Goal: Information Seeking & Learning: Learn about a topic

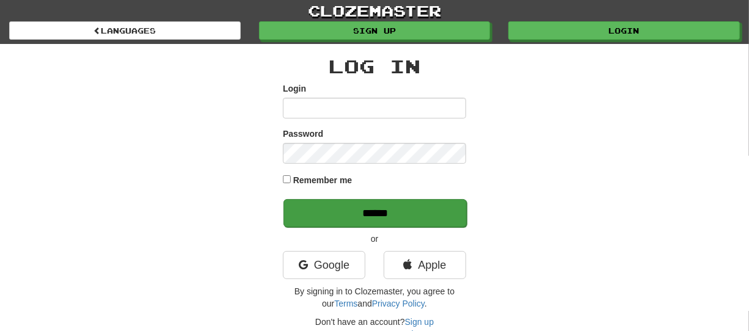
type input "*******"
click at [376, 213] on input "******" at bounding box center [375, 213] width 183 height 28
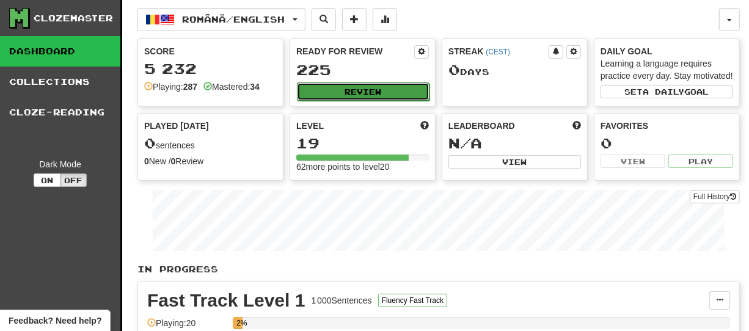
click at [383, 90] on button "Review" at bounding box center [363, 92] width 133 height 18
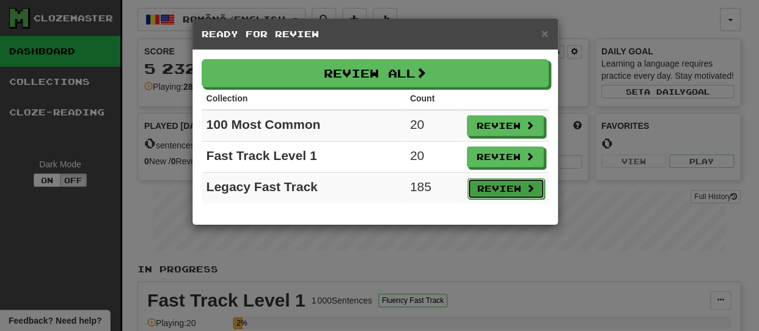
click at [501, 190] on button "Review" at bounding box center [506, 189] width 77 height 21
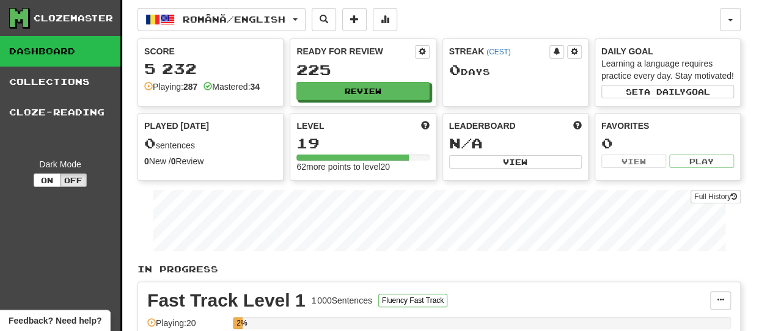
select select "**"
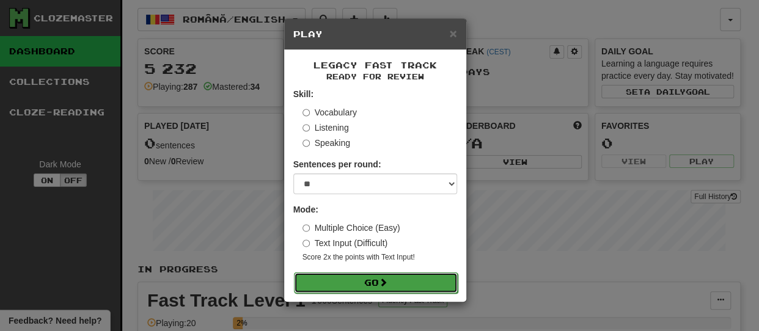
click at [382, 285] on span at bounding box center [383, 282] width 9 height 9
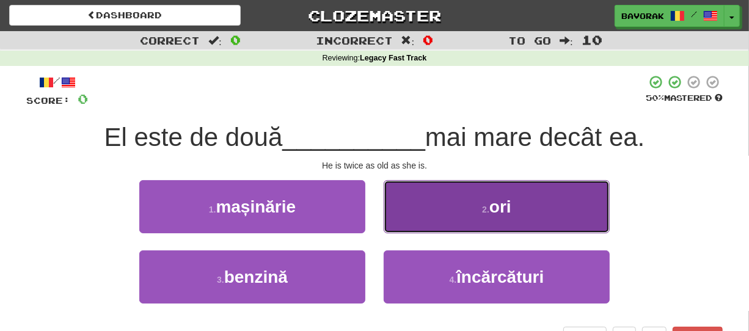
click at [482, 216] on button "2 . ori" at bounding box center [497, 206] width 226 height 53
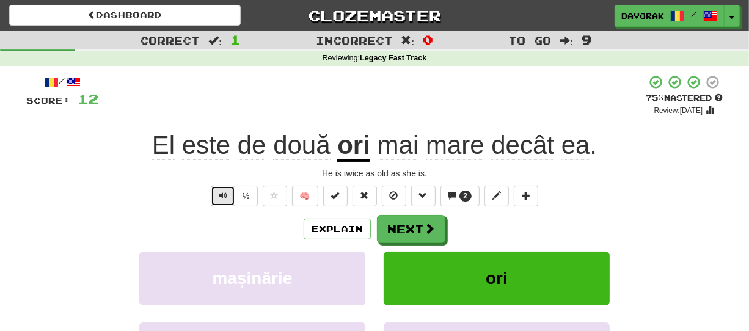
click at [224, 197] on span "Text-to-speech controls" at bounding box center [223, 195] width 9 height 9
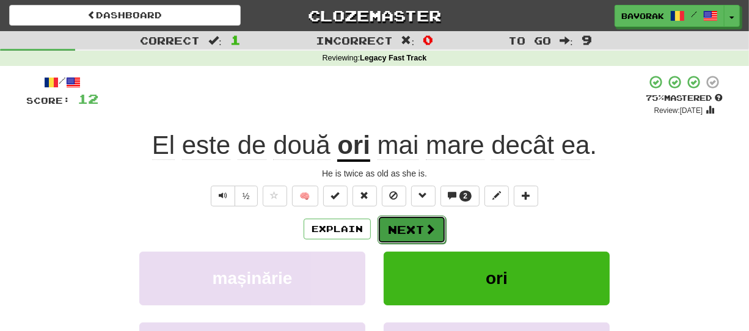
click at [391, 226] on button "Next" at bounding box center [412, 230] width 68 height 28
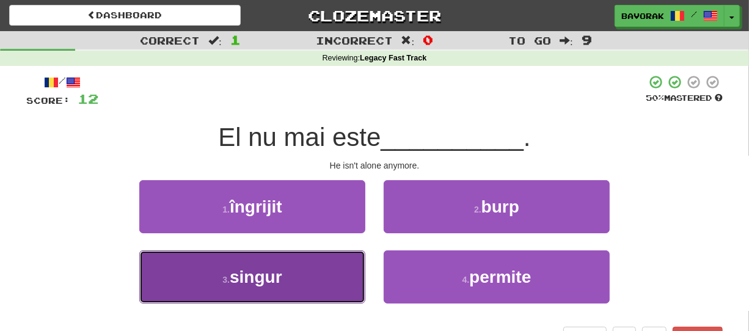
click at [309, 281] on button "3 . singur" at bounding box center [252, 277] width 226 height 53
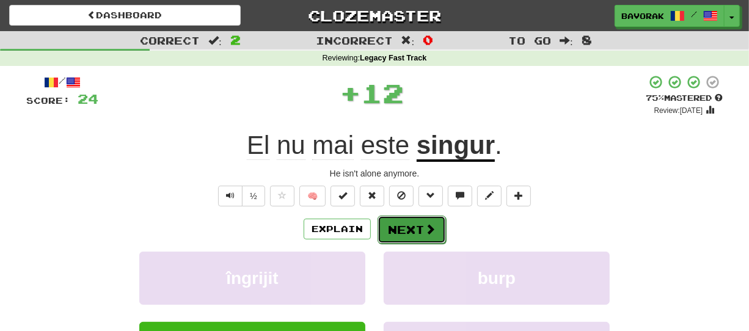
click at [422, 225] on button "Next" at bounding box center [412, 230] width 68 height 28
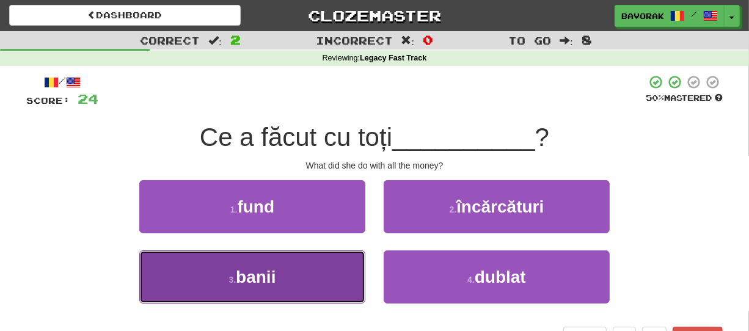
click at [270, 278] on span "banii" at bounding box center [256, 277] width 40 height 19
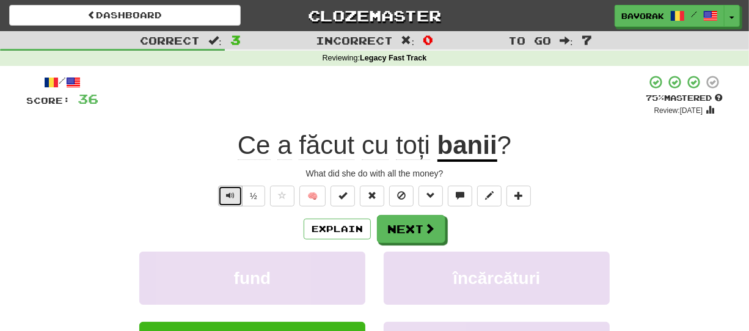
click at [227, 200] on span "Text-to-speech controls" at bounding box center [230, 195] width 9 height 9
click at [284, 149] on span "a" at bounding box center [285, 145] width 14 height 29
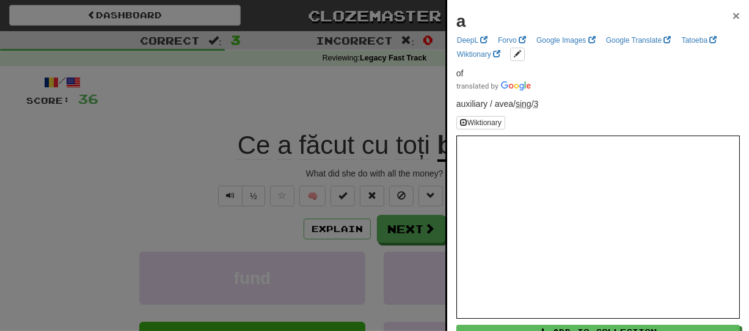
click at [733, 17] on span "×" at bounding box center [736, 16] width 7 height 14
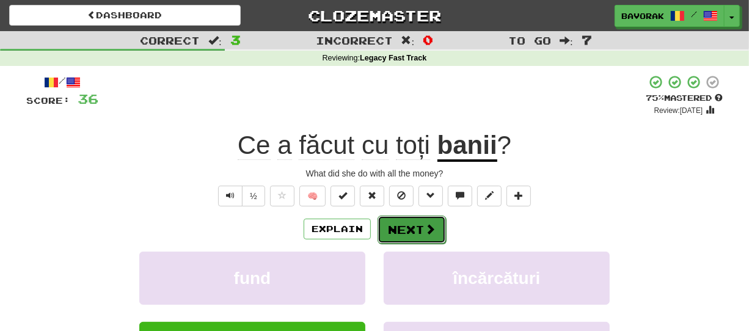
click at [398, 227] on button "Next" at bounding box center [412, 230] width 68 height 28
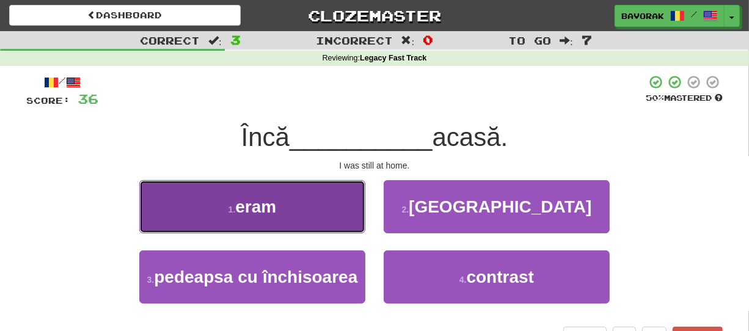
click at [274, 215] on span "eram" at bounding box center [255, 206] width 41 height 19
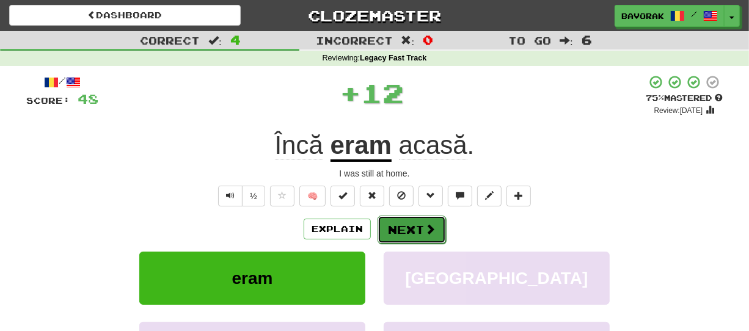
click at [405, 234] on button "Next" at bounding box center [412, 230] width 68 height 28
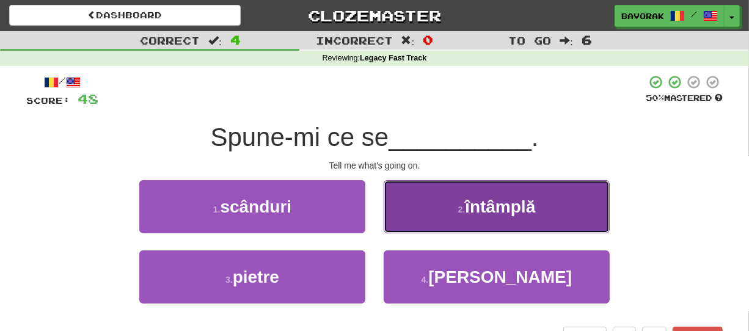
click at [528, 212] on span "întâmplă" at bounding box center [500, 206] width 70 height 19
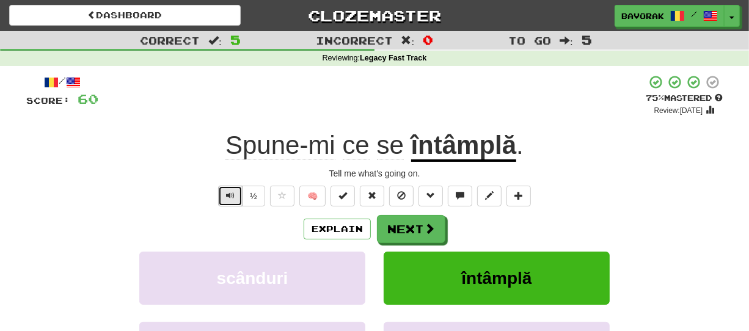
click at [227, 193] on span "Text-to-speech controls" at bounding box center [230, 195] width 9 height 9
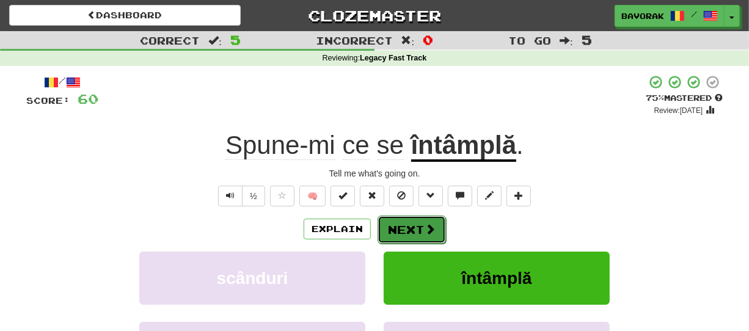
click at [404, 223] on button "Next" at bounding box center [412, 230] width 68 height 28
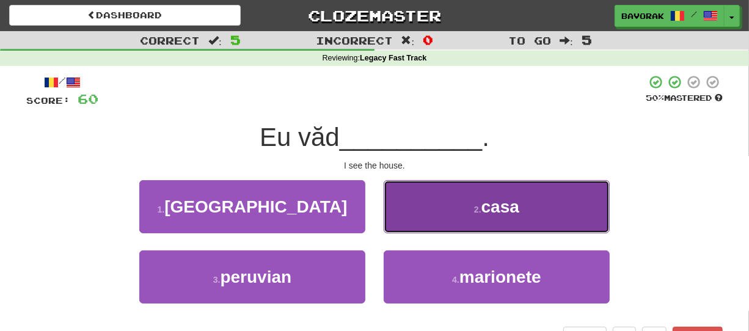
click at [416, 216] on button "2 . casa" at bounding box center [497, 206] width 226 height 53
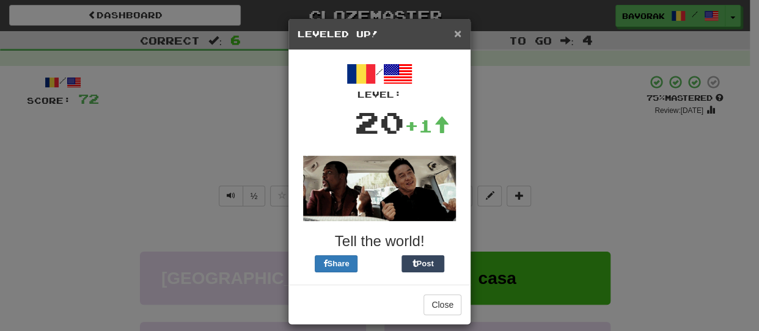
click at [454, 32] on span "×" at bounding box center [457, 33] width 7 height 14
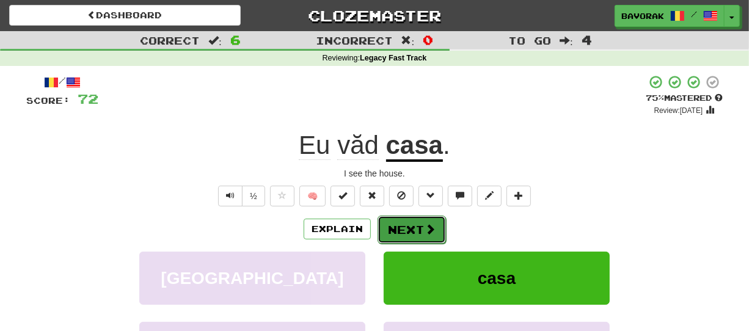
click at [406, 230] on button "Next" at bounding box center [412, 230] width 68 height 28
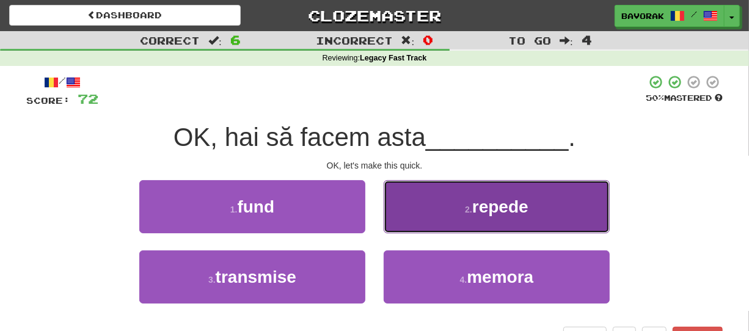
click at [463, 218] on button "2 . repede" at bounding box center [497, 206] width 226 height 53
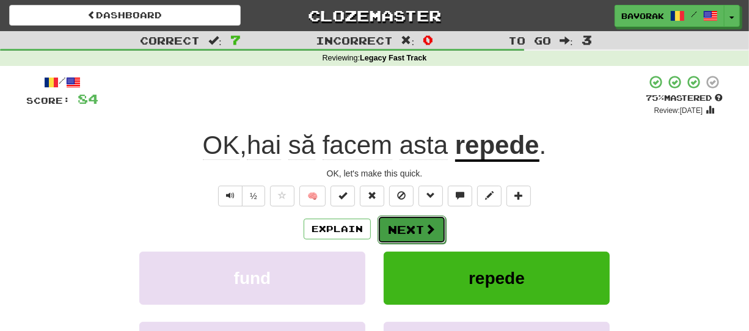
click at [425, 225] on span at bounding box center [430, 229] width 11 height 11
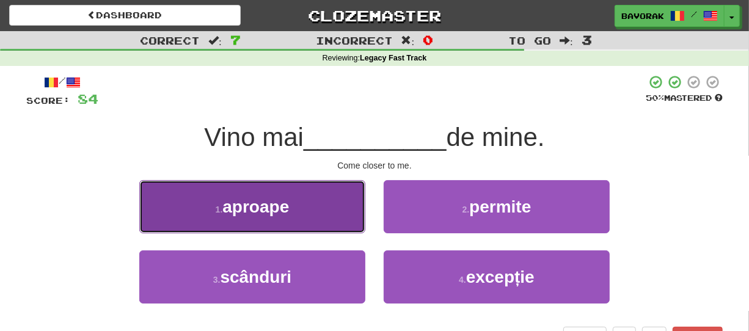
click at [293, 205] on button "1 . aproape" at bounding box center [252, 206] width 226 height 53
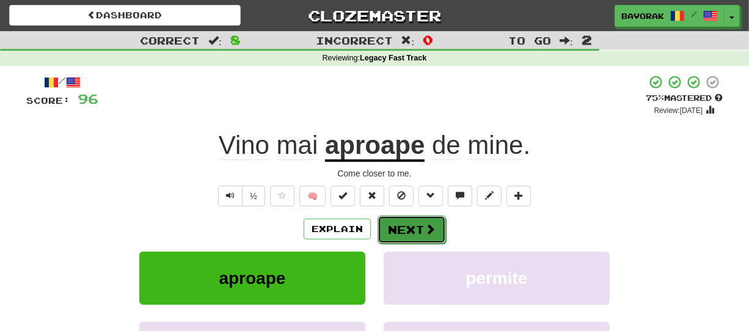
click at [413, 235] on button "Next" at bounding box center [412, 230] width 68 height 28
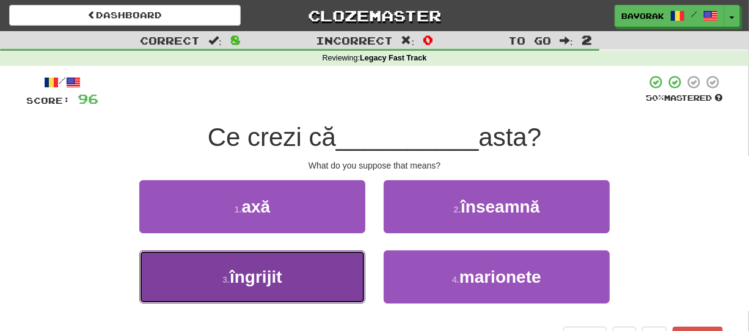
click at [217, 263] on button "3 . îngrijit" at bounding box center [252, 277] width 226 height 53
